Goal: Task Accomplishment & Management: Complete application form

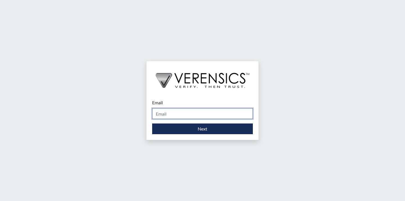
click at [186, 110] on input "Email" at bounding box center [202, 113] width 101 height 11
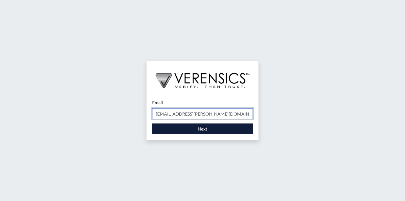
type input "[EMAIL_ADDRESS][PERSON_NAME][DOMAIN_NAME]"
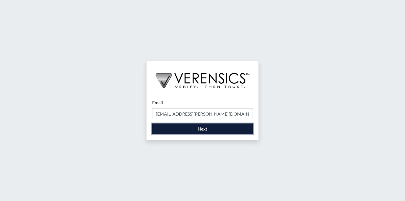
click at [190, 128] on button "Next" at bounding box center [202, 128] width 101 height 11
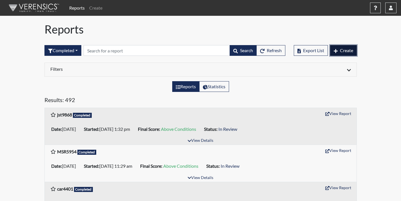
click at [339, 50] on button "Create" at bounding box center [343, 50] width 27 height 11
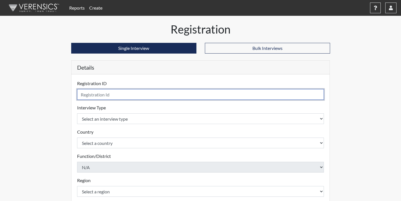
click at [137, 96] on input "text" at bounding box center [200, 94] width 247 height 11
type input "JWF9471"
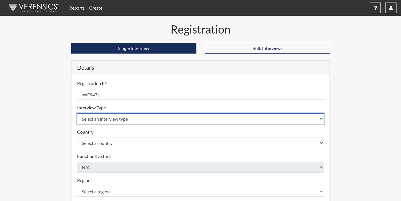
click at [139, 121] on select "Select an interview type Corrections Pre-Employment" at bounding box center [200, 118] width 247 height 11
select select "ff733e93-e1bf-11ea-9c9f-0eff0cf7eb8f"
click at [77, 113] on select "Select an interview type Corrections Pre-Employment" at bounding box center [200, 118] width 247 height 11
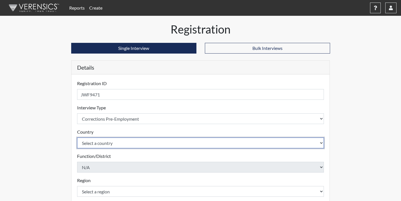
click at [104, 145] on select "Select a country [GEOGRAPHIC_DATA] [GEOGRAPHIC_DATA]" at bounding box center [200, 142] width 247 height 11
select select "united-states-of-[GEOGRAPHIC_DATA]"
click at [77, 137] on select "Select a country [GEOGRAPHIC_DATA] [GEOGRAPHIC_DATA]" at bounding box center [200, 142] width 247 height 11
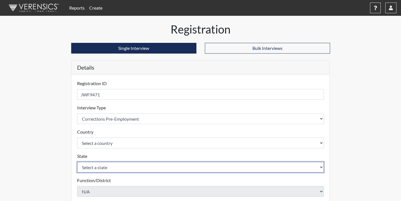
click at [98, 164] on select "Select a state [US_STATE] [US_STATE] [US_STATE] [US_STATE] [US_STATE] [US_STATE…" at bounding box center [200, 167] width 247 height 11
select select "GA"
click at [77, 162] on select "Select a state [US_STATE] [US_STATE] [US_STATE] [US_STATE] [US_STATE] [US_STATE…" at bounding box center [200, 167] width 247 height 11
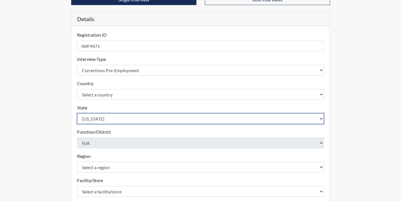
scroll to position [56, 0]
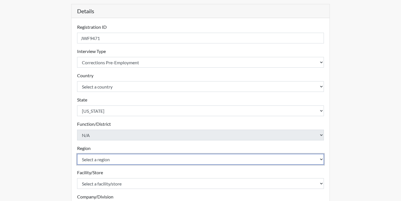
click at [141, 159] on select "Select a region [GEOGRAPHIC_DATA]" at bounding box center [200, 159] width 247 height 11
select select "743fb50d-a618-40f0-9631-f2ad6878b8a9"
click at [77, 154] on select "Select a region [GEOGRAPHIC_DATA]" at bounding box center [200, 159] width 247 height 11
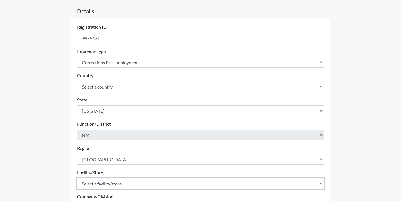
click at [106, 183] on select "Select a facility/store Coastal SP" at bounding box center [200, 183] width 247 height 11
select select "1ca32380-6dc3-48c7-adf5-9eb7d7284c70"
click at [77, 178] on select "Select a facility/store Coastal SP" at bounding box center [200, 183] width 247 height 11
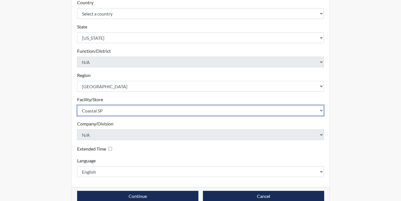
scroll to position [140, 0]
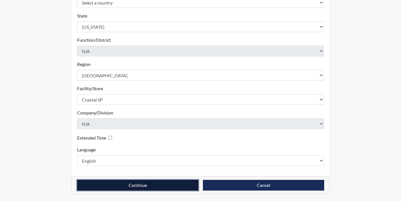
click at [175, 186] on button "Continue" at bounding box center [137, 185] width 121 height 11
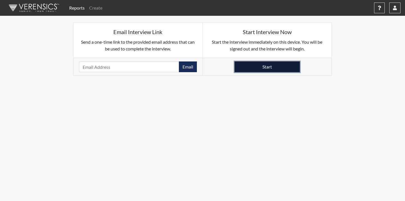
click at [266, 64] on button "Start" at bounding box center [267, 66] width 65 height 11
